Goal: Task Accomplishment & Management: Complete application form

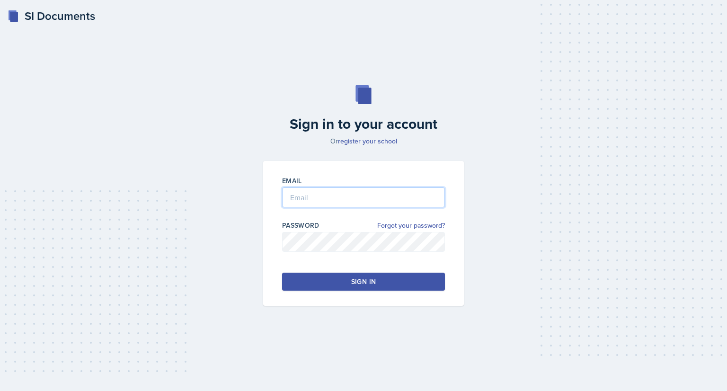
click at [316, 197] on input "email" at bounding box center [363, 197] width 163 height 20
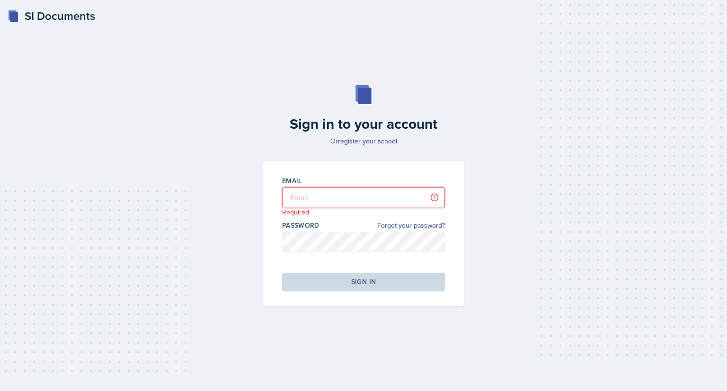
type input "[EMAIL_ADDRESS][DOMAIN_NAME]"
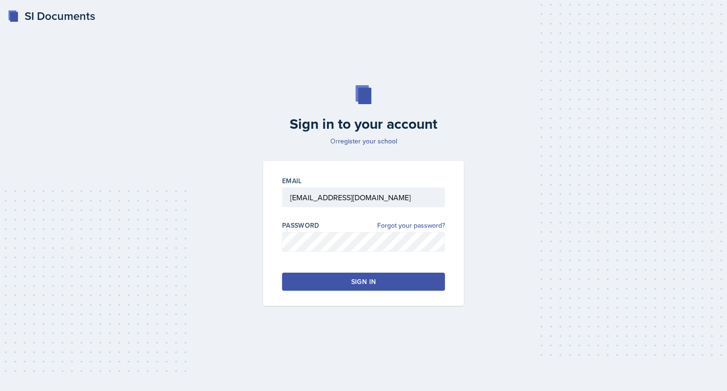
click at [346, 283] on button "Sign in" at bounding box center [363, 282] width 163 height 18
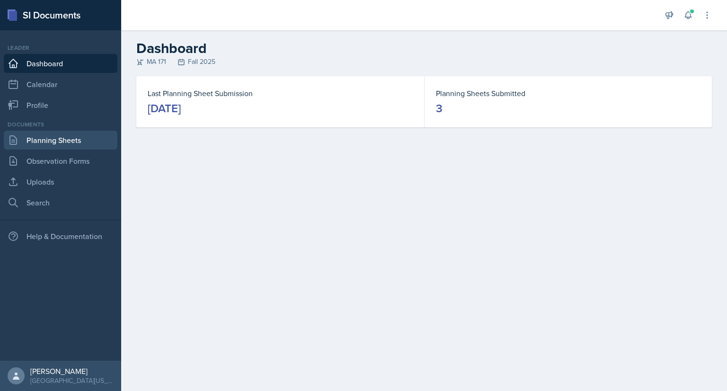
click at [69, 137] on link "Planning Sheets" at bounding box center [61, 140] width 114 height 19
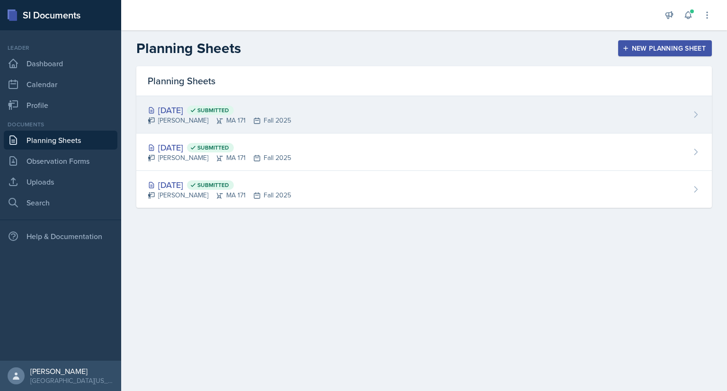
click at [438, 108] on div "[DATE] Submitted [PERSON_NAME] MA 171 Fall 2025" at bounding box center [424, 114] width 576 height 37
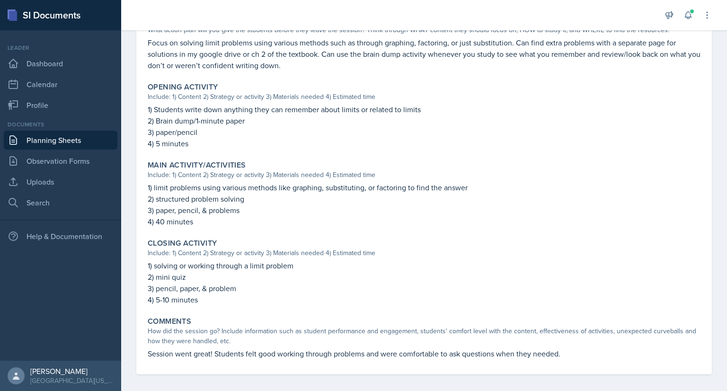
scroll to position [268, 0]
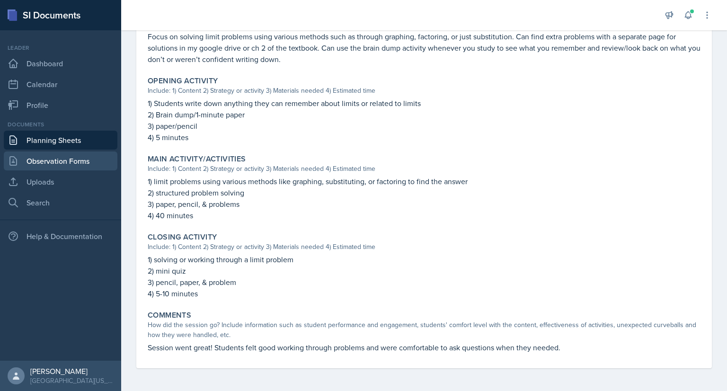
click at [64, 170] on link "Observation Forms" at bounding box center [61, 161] width 114 height 19
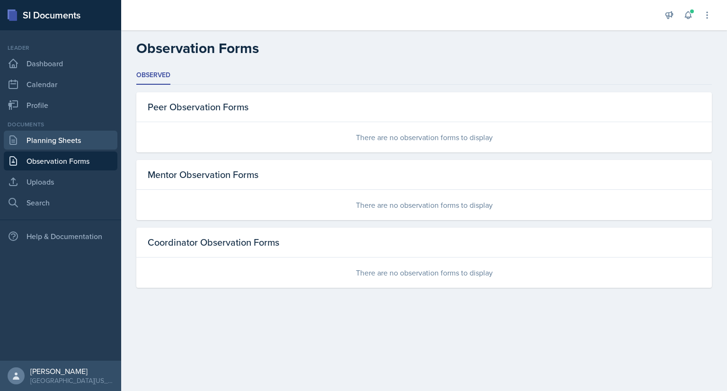
click at [67, 139] on link "Planning Sheets" at bounding box center [61, 140] width 114 height 19
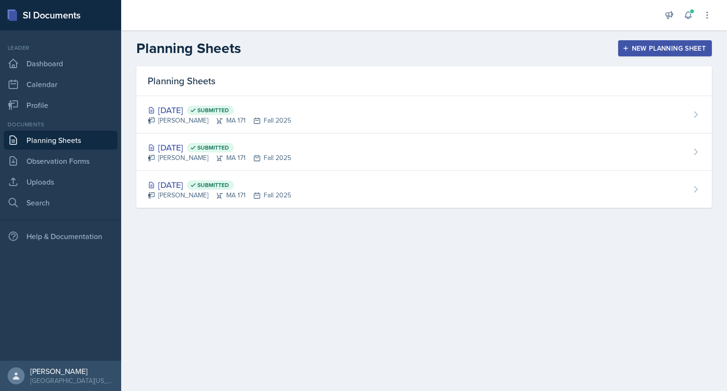
click at [626, 54] on button "New Planning Sheet" at bounding box center [665, 48] width 94 height 16
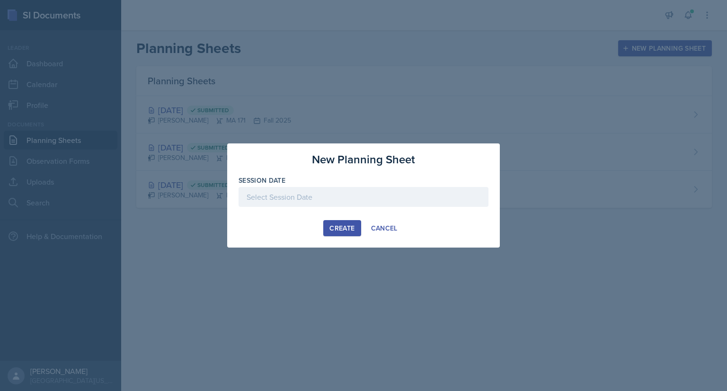
click at [305, 201] on div at bounding box center [364, 197] width 250 height 20
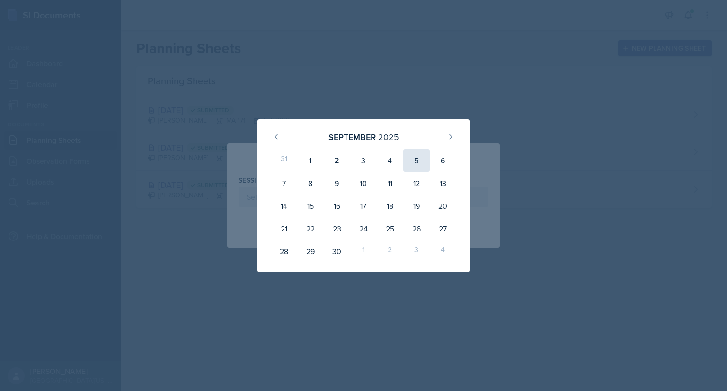
click at [415, 163] on div "5" at bounding box center [416, 160] width 27 height 23
type input "[DATE]"
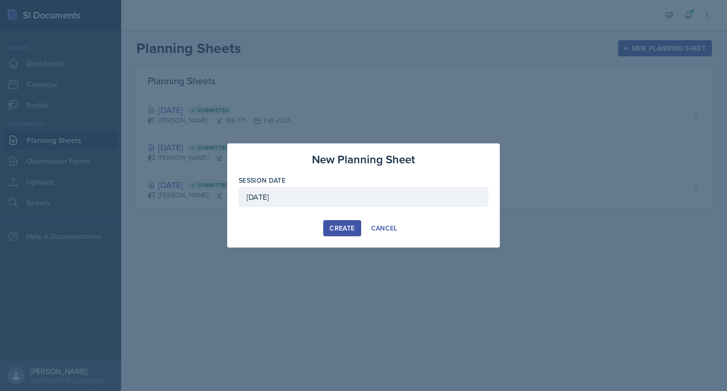
click at [342, 229] on div "Create" at bounding box center [342, 228] width 25 height 8
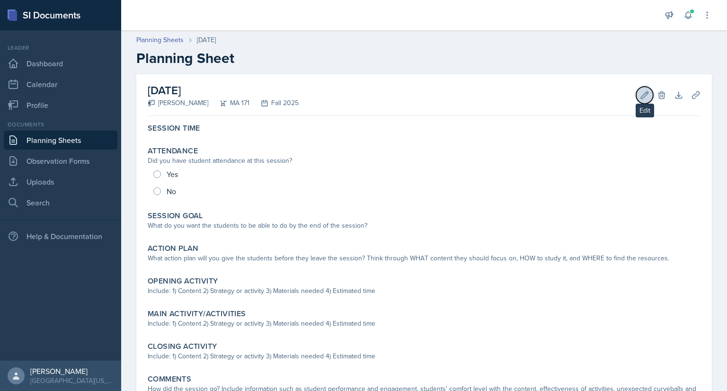
click at [640, 97] on icon at bounding box center [644, 94] width 9 height 9
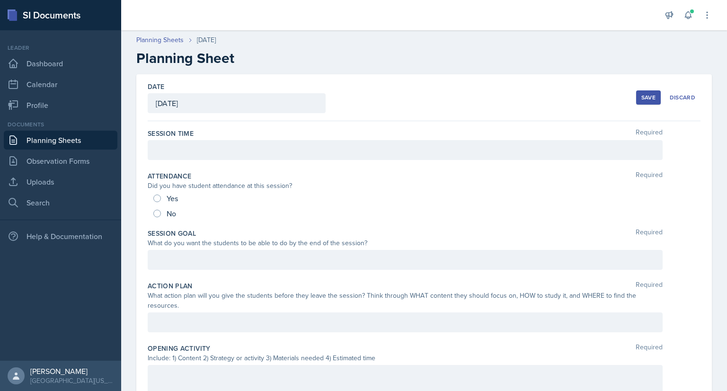
click at [227, 154] on div at bounding box center [405, 150] width 515 height 20
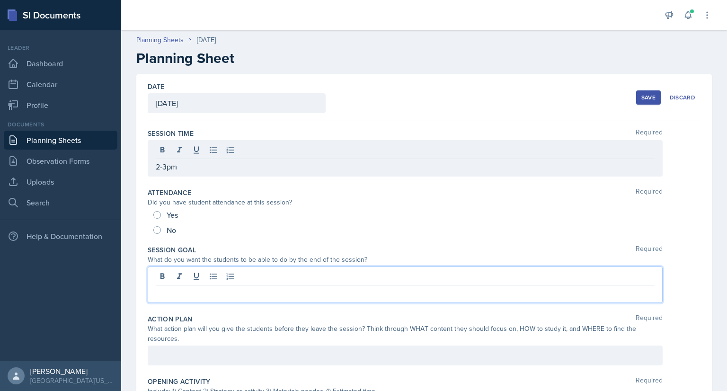
click at [223, 274] on div at bounding box center [405, 285] width 515 height 36
